Goal: Task Accomplishment & Management: Manage account settings

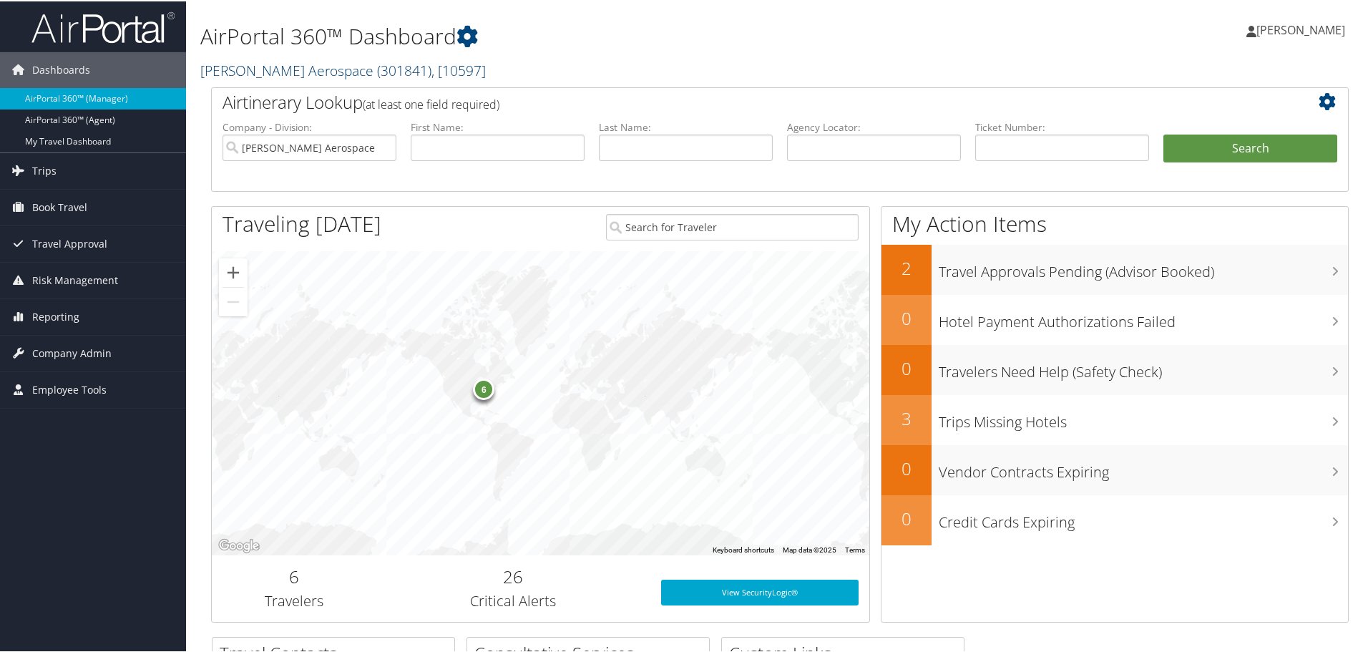
click at [377, 74] on span "( 301841 )" at bounding box center [404, 68] width 54 height 19
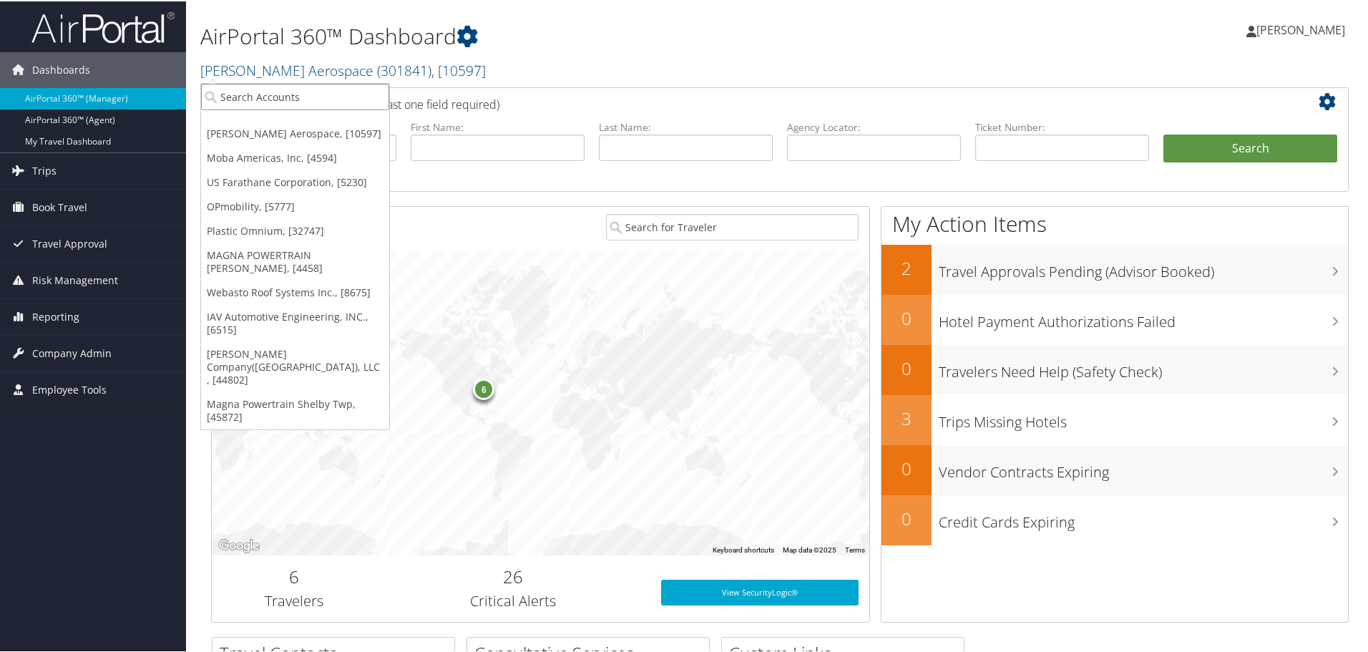
click at [313, 94] on input "search" at bounding box center [295, 95] width 188 height 26
type input "3050"
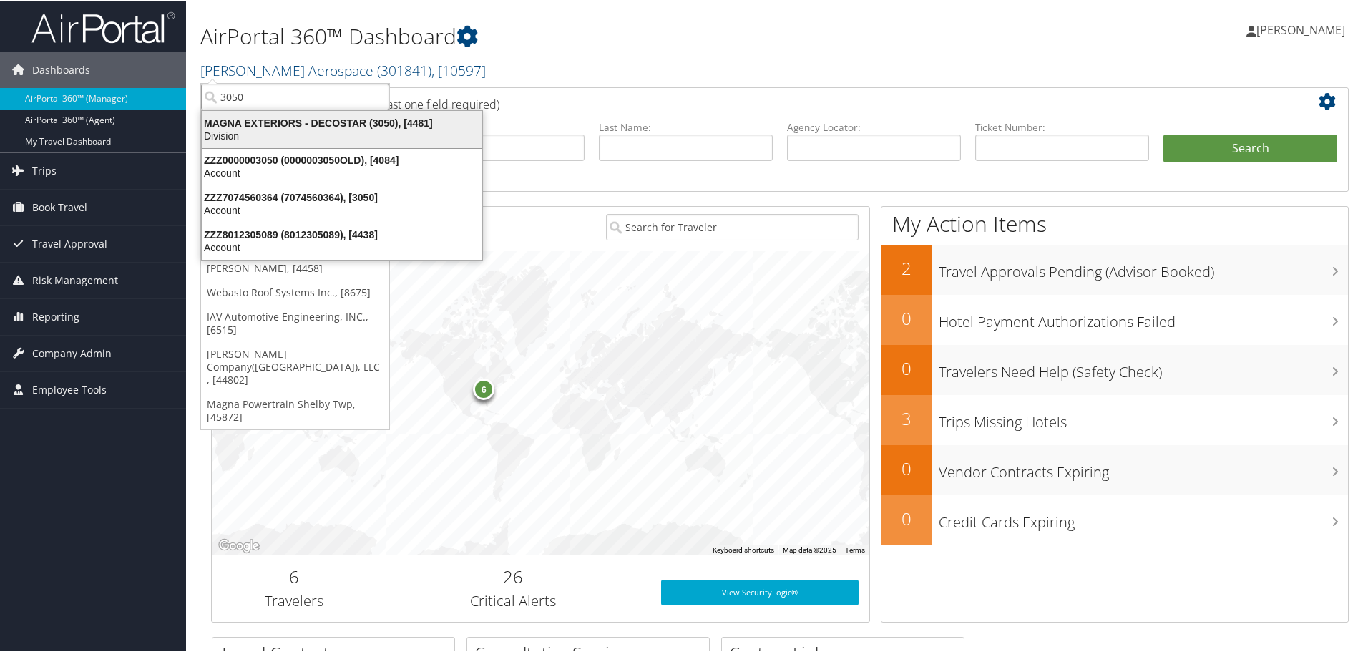
click at [291, 127] on div "MAGNA EXTERIORS - DECOSTAR (3050), [4481]" at bounding box center [342, 121] width 298 height 13
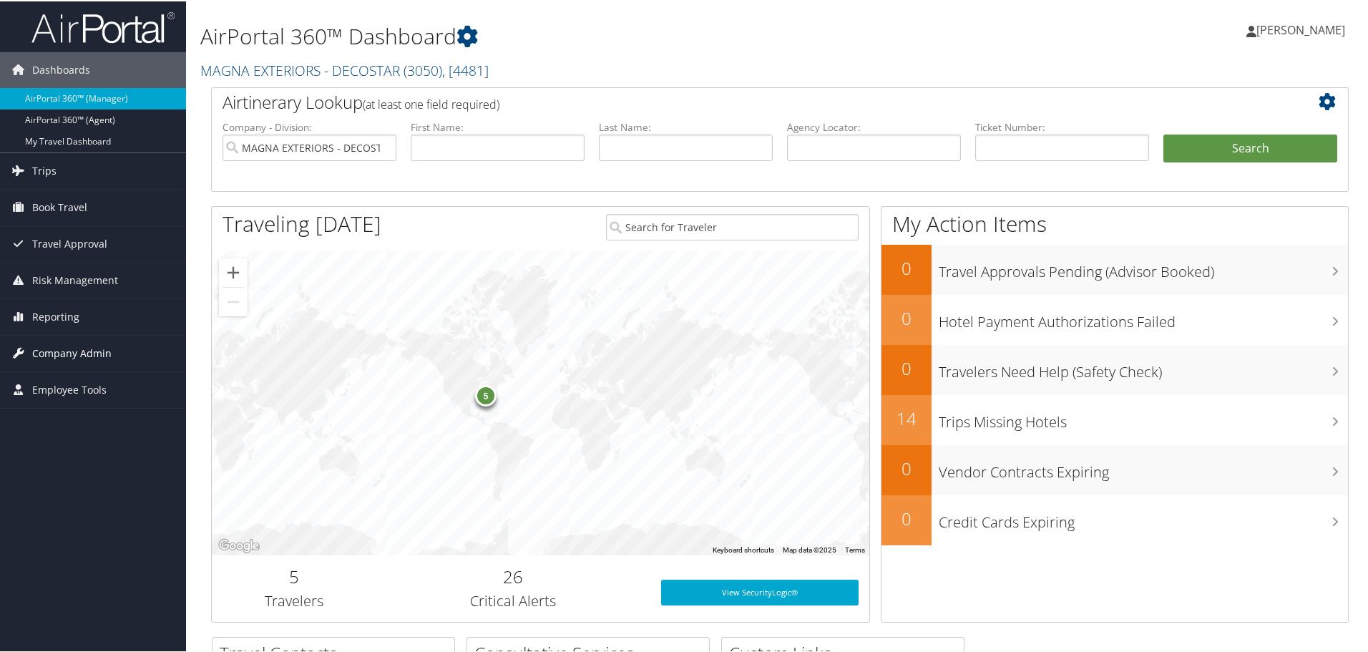
click at [60, 354] on span "Company Admin" at bounding box center [71, 352] width 79 height 36
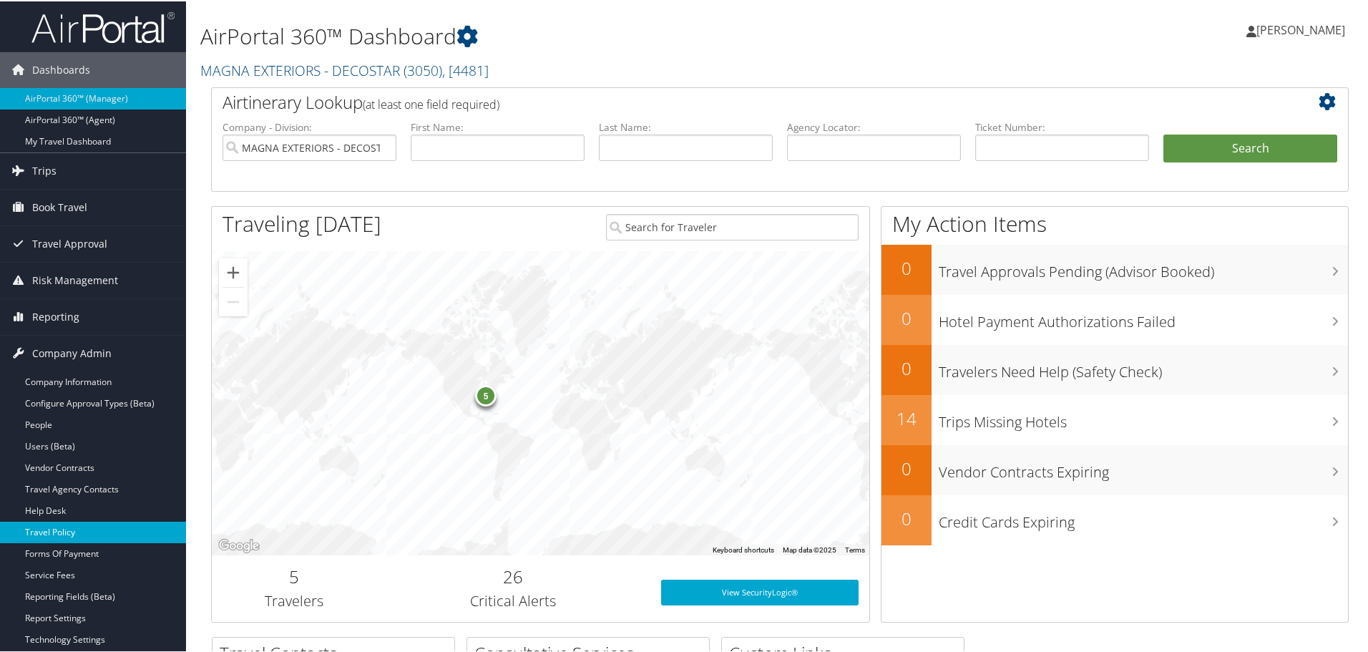
click at [45, 527] on link "Travel Policy" at bounding box center [93, 530] width 186 height 21
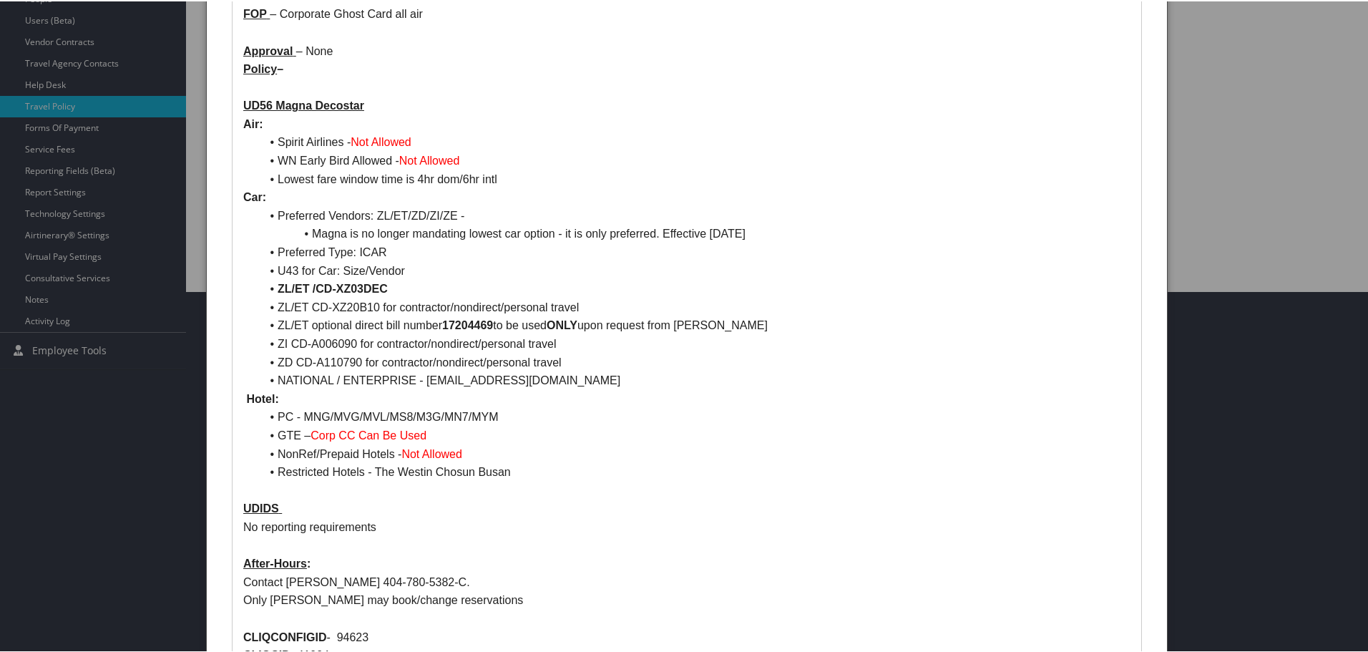
scroll to position [396, 0]
